Goal: Task Accomplishment & Management: Manage account settings

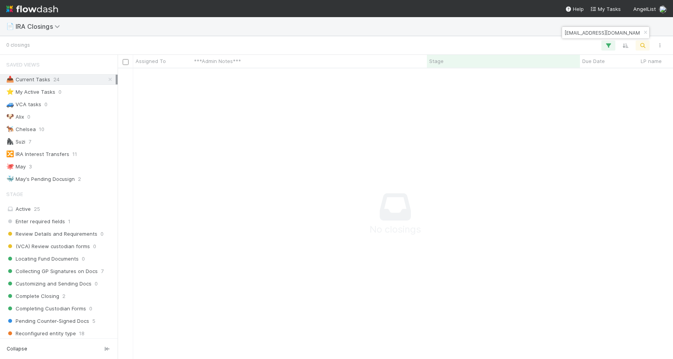
scroll to position [418, 0]
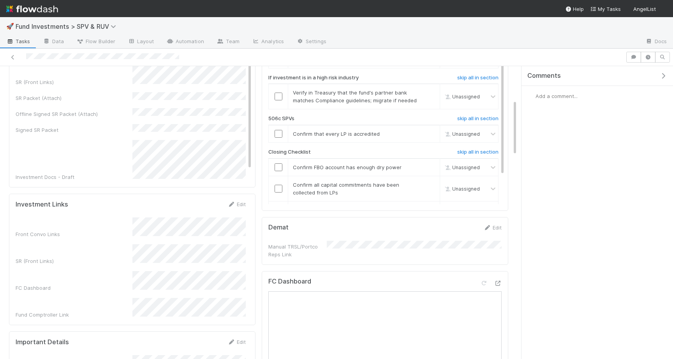
scroll to position [308, 0]
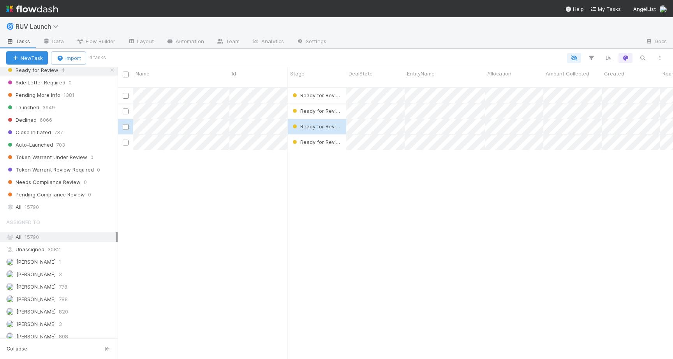
scroll to position [244, 0]
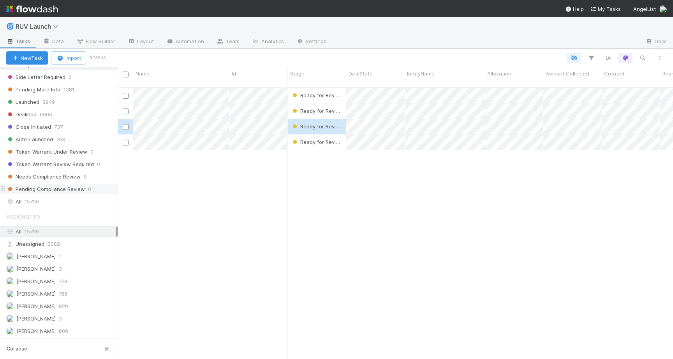
click at [44, 194] on span "Pending Compliance Review" at bounding box center [45, 189] width 79 height 10
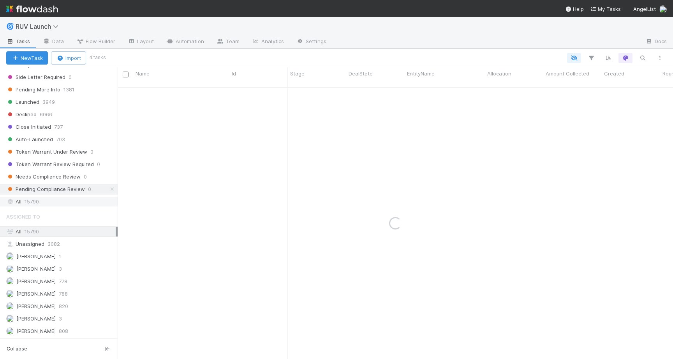
click at [44, 197] on div "All 15790" at bounding box center [60, 202] width 109 height 10
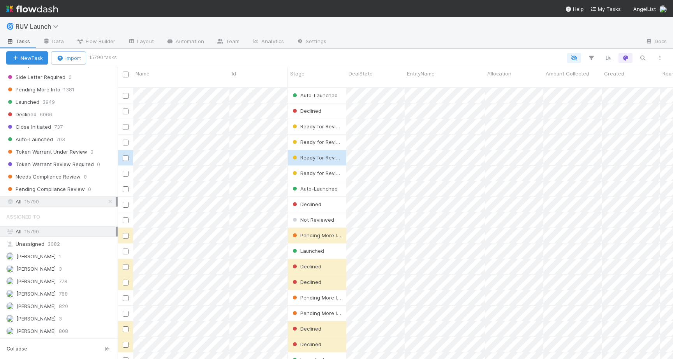
scroll to position [278, 555]
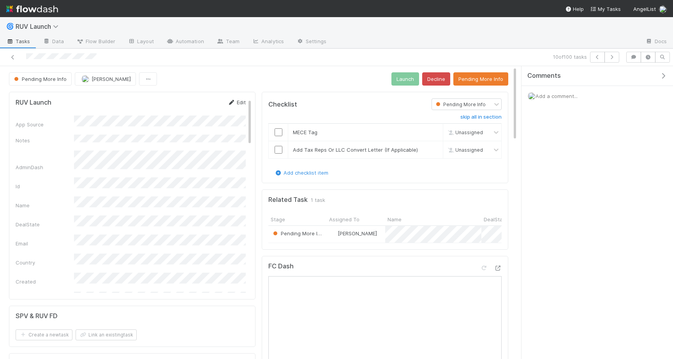
click at [235, 103] on link "Edit" at bounding box center [236, 102] width 18 height 6
click at [207, 107] on button "Save" at bounding box center [204, 104] width 22 height 13
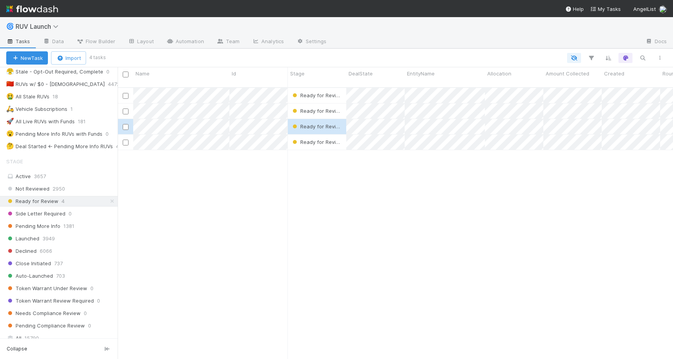
scroll to position [149, 0]
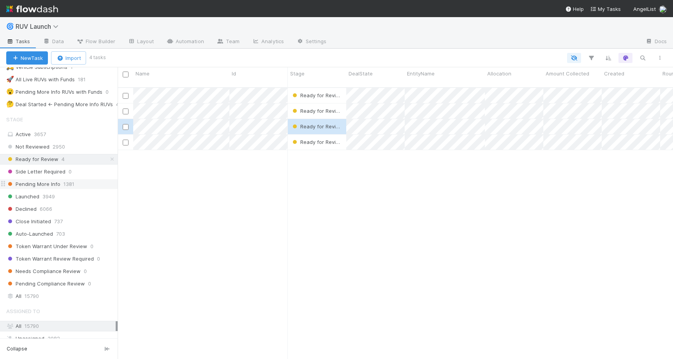
click at [37, 185] on span "Pending More Info" at bounding box center [33, 184] width 54 height 10
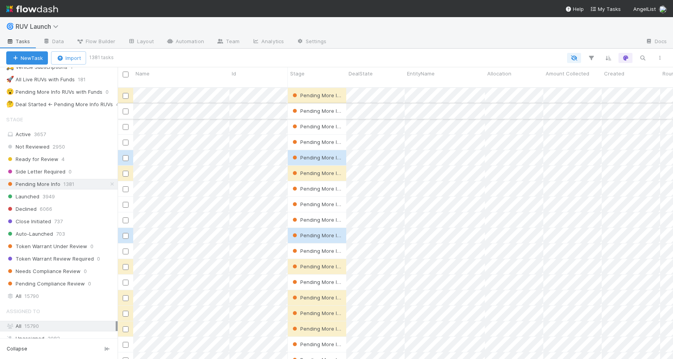
scroll to position [278, 555]
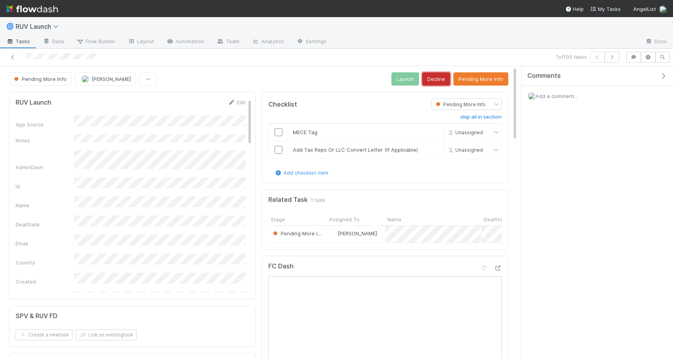
click at [437, 79] on button "Decline" at bounding box center [436, 78] width 28 height 13
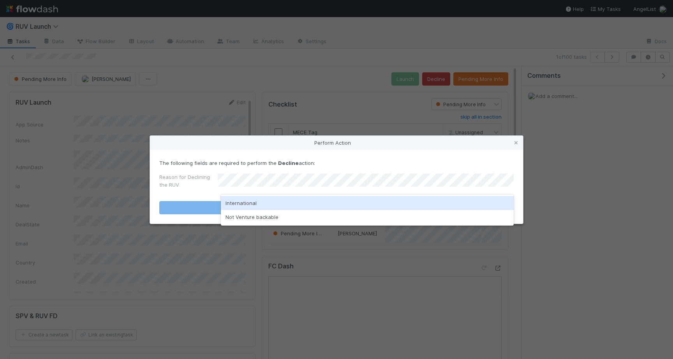
click at [260, 213] on div "Not Venture backable" at bounding box center [367, 217] width 293 height 14
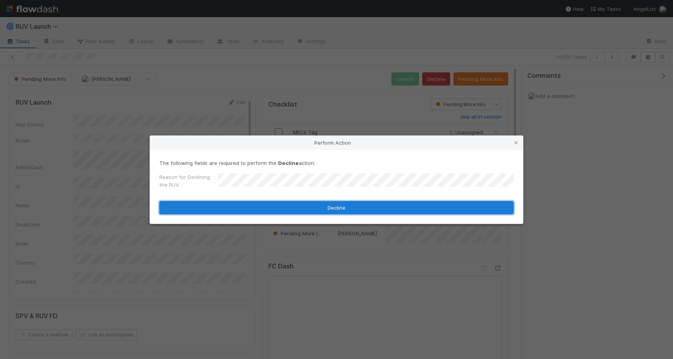
click at [261, 206] on button "Decline" at bounding box center [336, 207] width 354 height 13
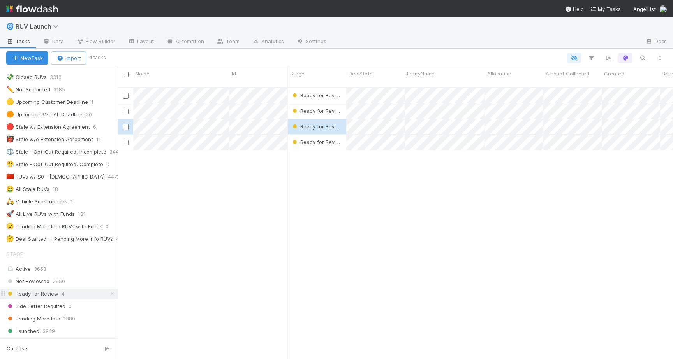
scroll to position [22, 0]
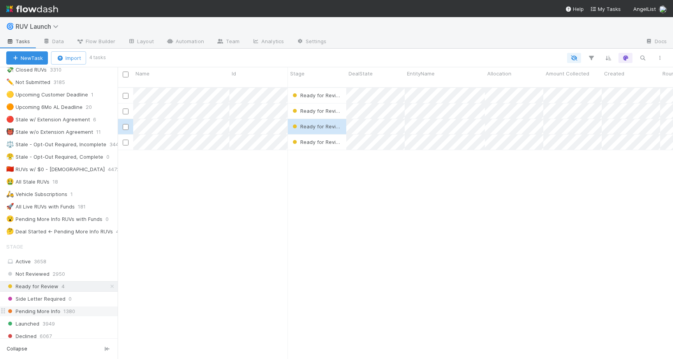
click at [59, 311] on div "Pending More Info 1380" at bounding box center [61, 312] width 111 height 10
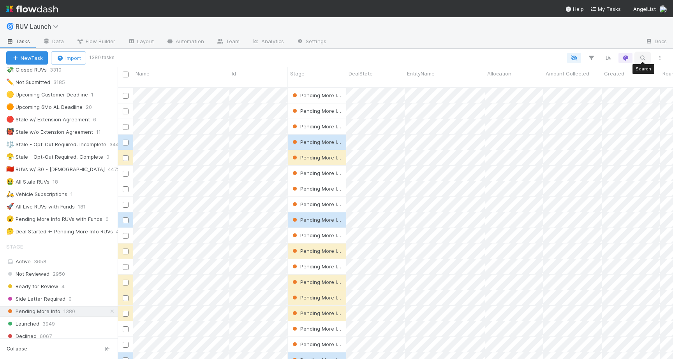
click at [648, 58] on button "button" at bounding box center [642, 58] width 14 height 10
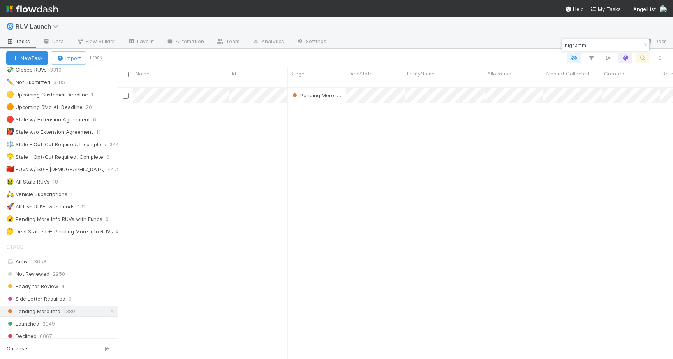
scroll to position [278, 555]
type input "bighamm"
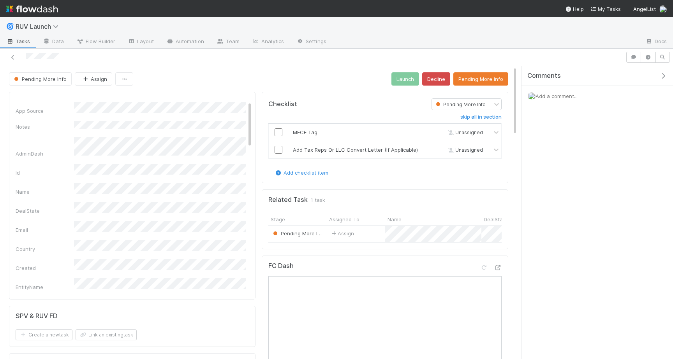
scroll to position [16, 0]
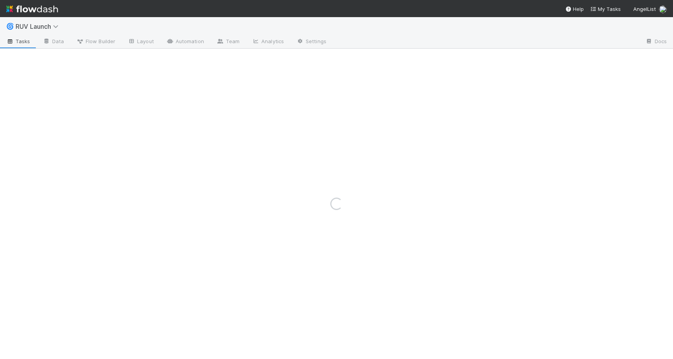
click at [47, 30] on span "RUV Launch" at bounding box center [42, 26] width 53 height 9
click at [45, 22] on span "RUV Launch" at bounding box center [42, 26] width 53 height 9
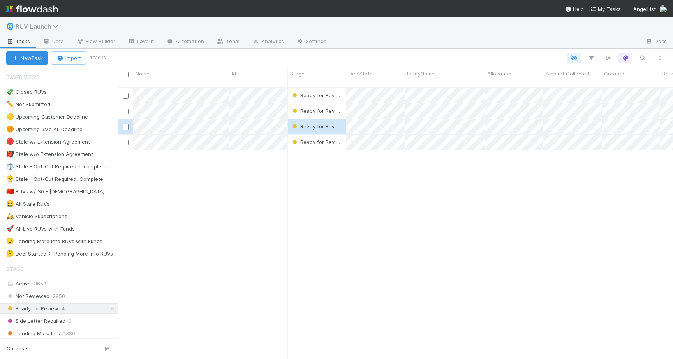
scroll to position [278, 555]
click at [36, 28] on span "RUV Launch" at bounding box center [39, 27] width 47 height 8
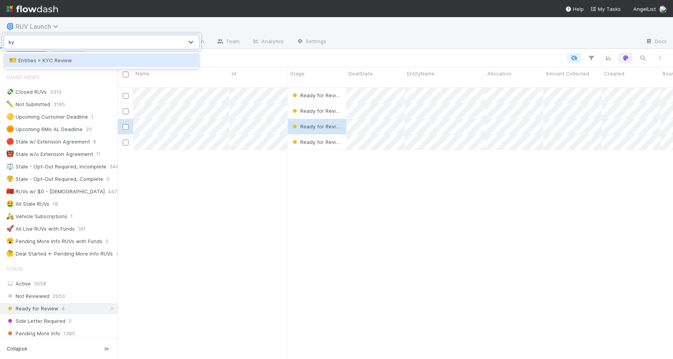
type input "kyc"
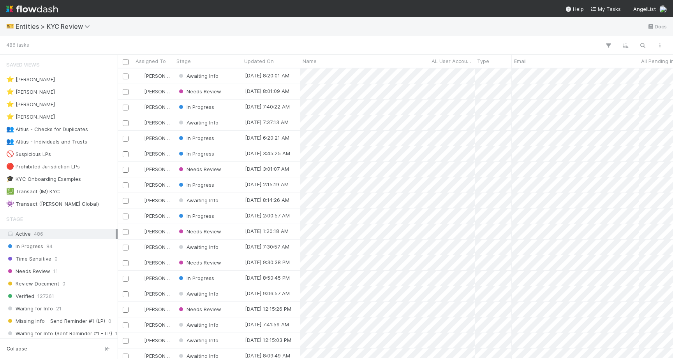
scroll to position [290, 555]
click at [646, 49] on button "button" at bounding box center [642, 45] width 14 height 10
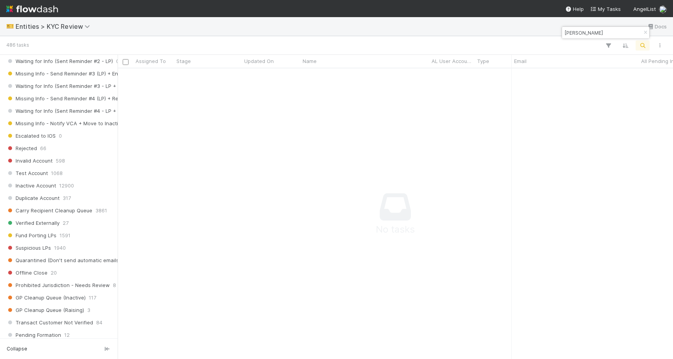
scroll to position [427, 0]
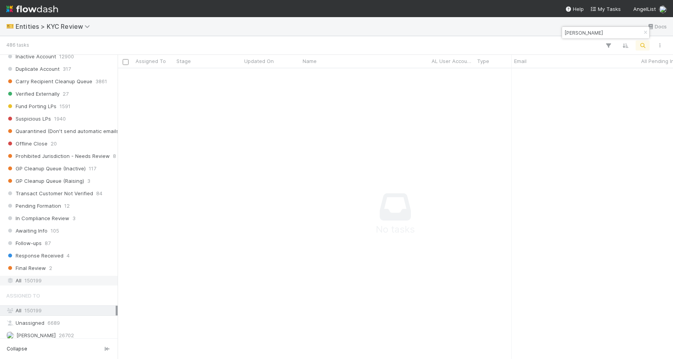
type input "Alexander Bronstein"
click at [28, 279] on span "150199" at bounding box center [33, 281] width 17 height 10
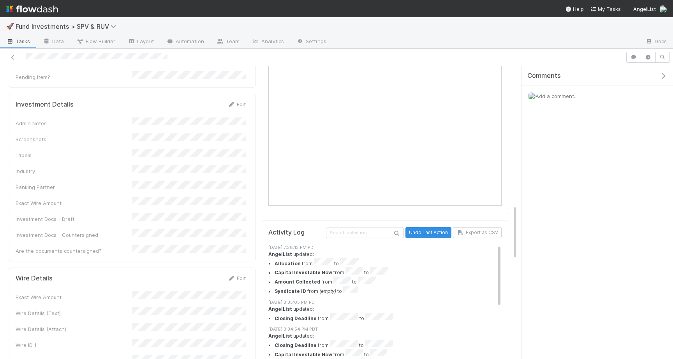
scroll to position [753, 0]
